Goal: Navigation & Orientation: Go to known website

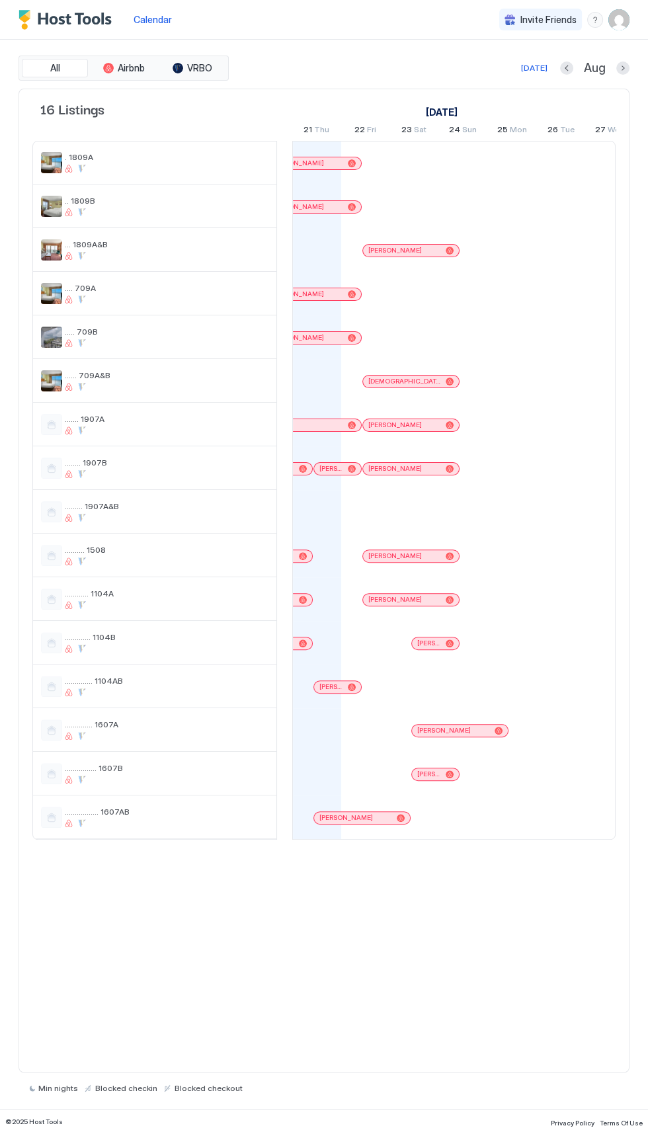
scroll to position [0, 734]
